Goal: Understand site structure: Understand site structure

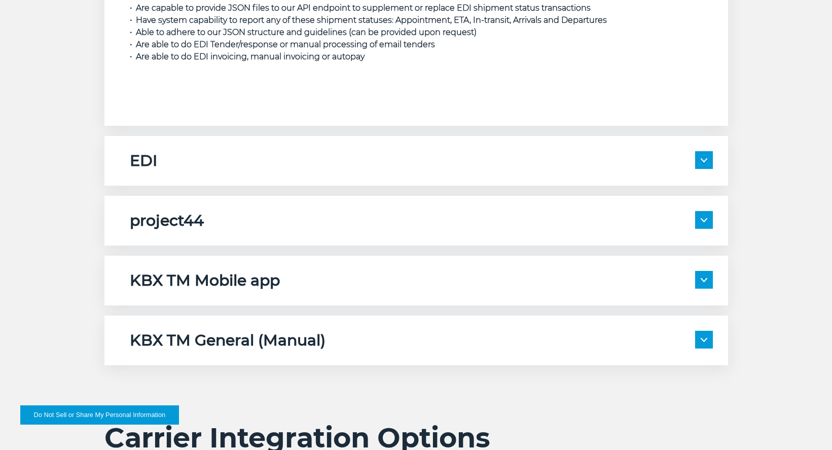
scroll to position [1595, 0]
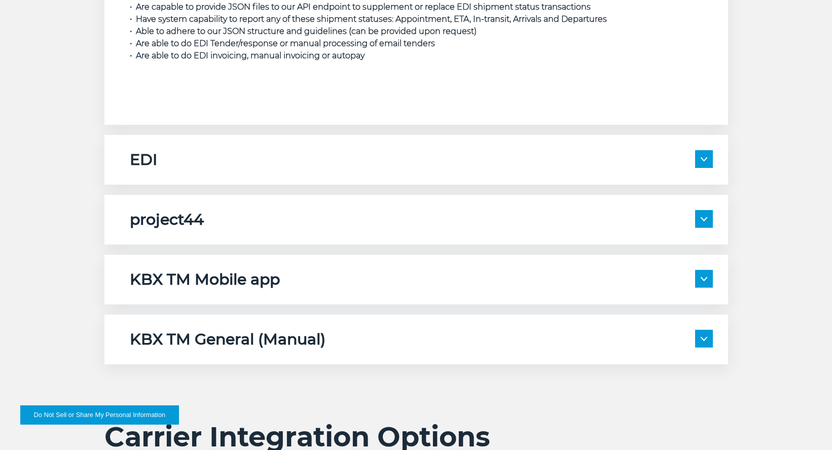
click at [706, 158] on img at bounding box center [704, 159] width 7 height 4
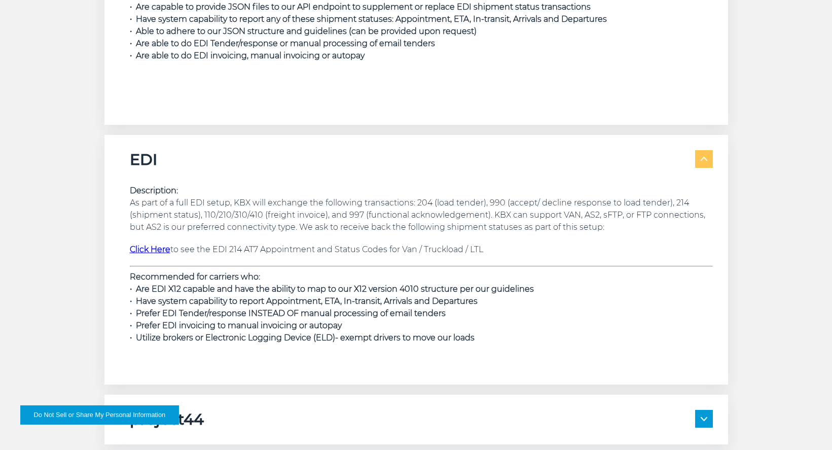
click at [706, 158] on img at bounding box center [704, 159] width 7 height 4
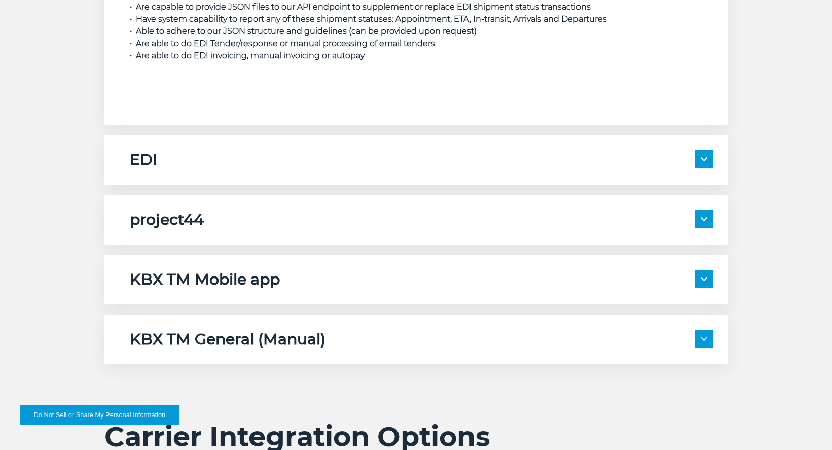
click at [705, 227] on span at bounding box center [704, 219] width 18 height 18
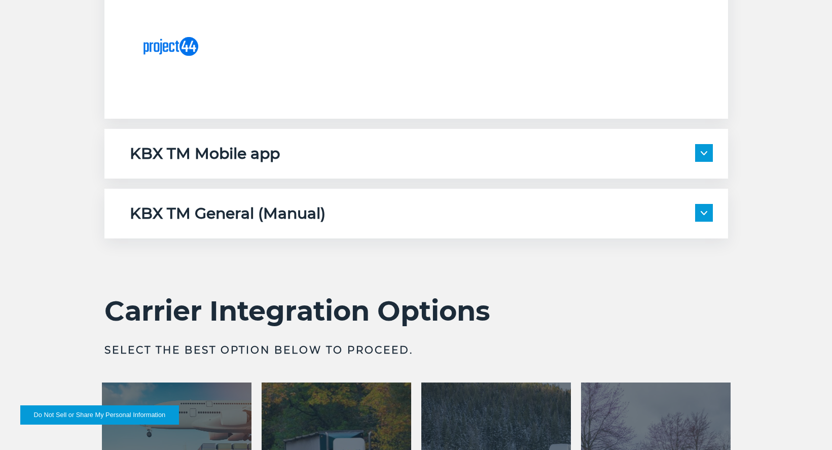
scroll to position [2163, 0]
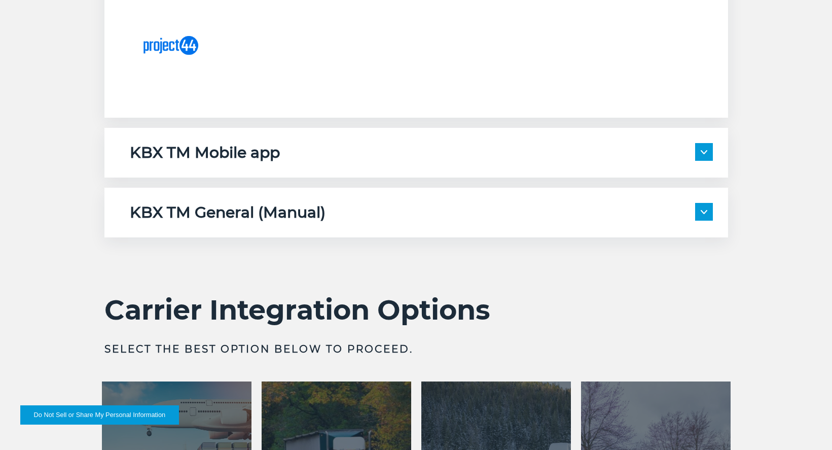
click at [702, 151] on img at bounding box center [704, 152] width 7 height 4
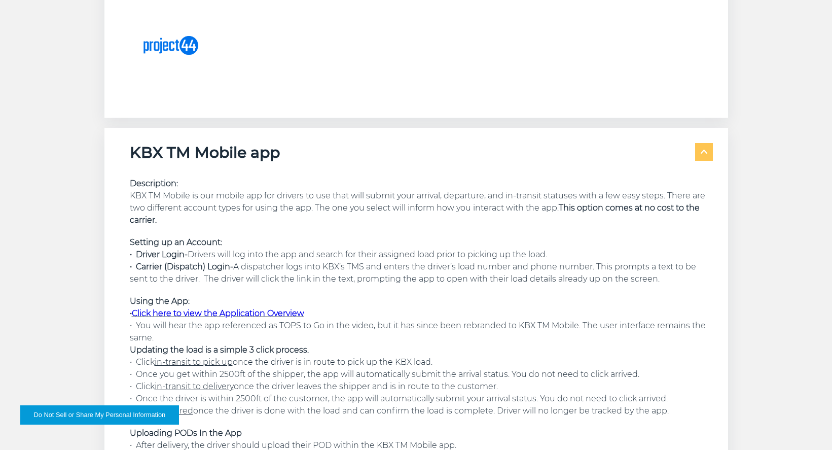
click at [702, 151] on img at bounding box center [704, 152] width 7 height 4
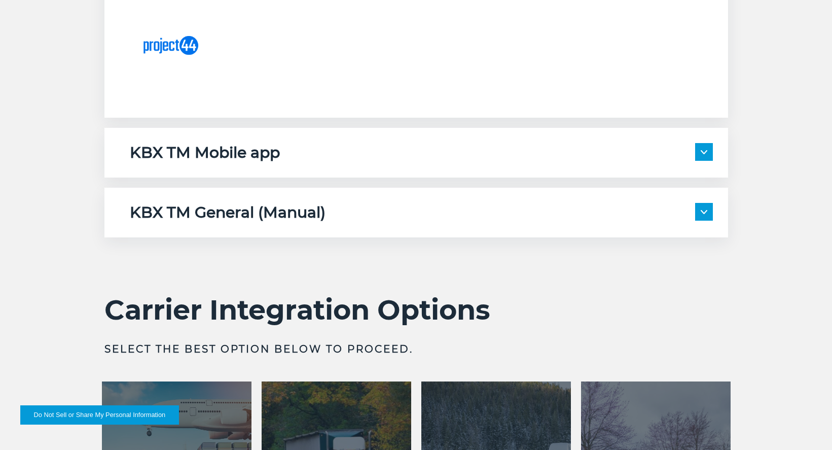
click at [702, 151] on img at bounding box center [704, 152] width 7 height 4
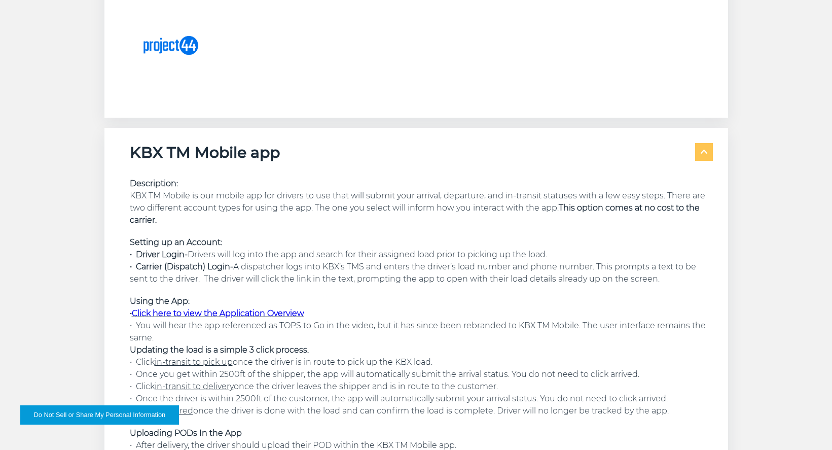
click at [702, 151] on img at bounding box center [704, 152] width 7 height 4
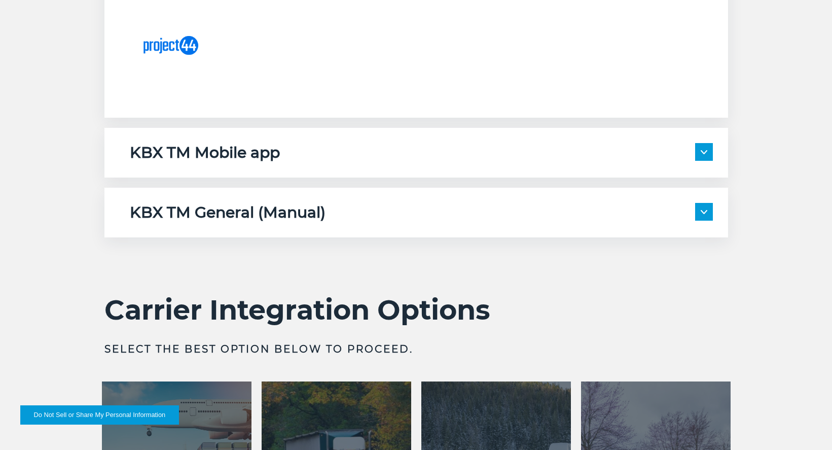
click at [702, 205] on span at bounding box center [704, 212] width 18 height 18
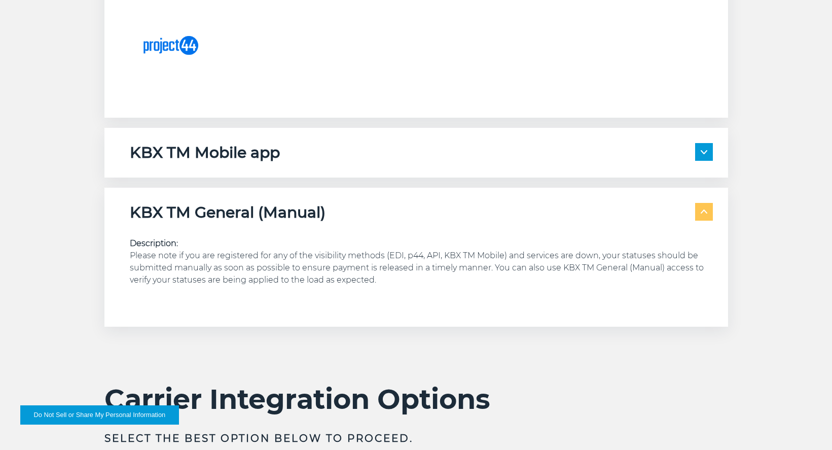
click at [702, 214] on span at bounding box center [704, 212] width 18 height 18
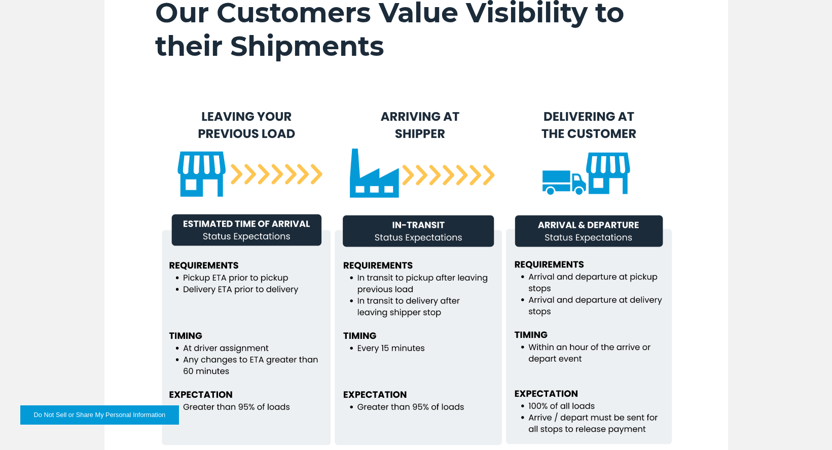
scroll to position [0, 0]
